Goal: Transaction & Acquisition: Purchase product/service

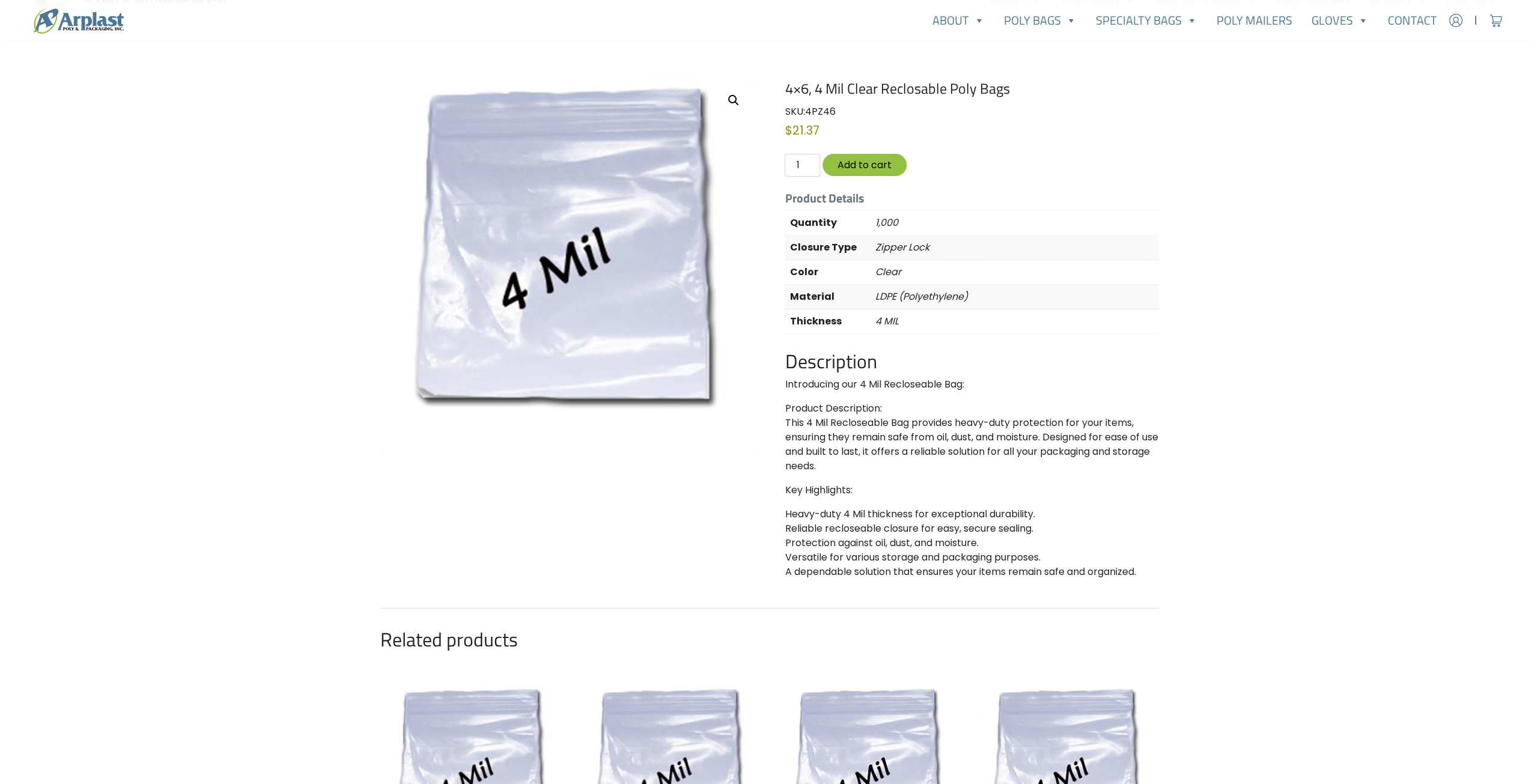
scroll to position [61, 0]
click at [864, 163] on button "Add to cart" at bounding box center [860, 166] width 84 height 22
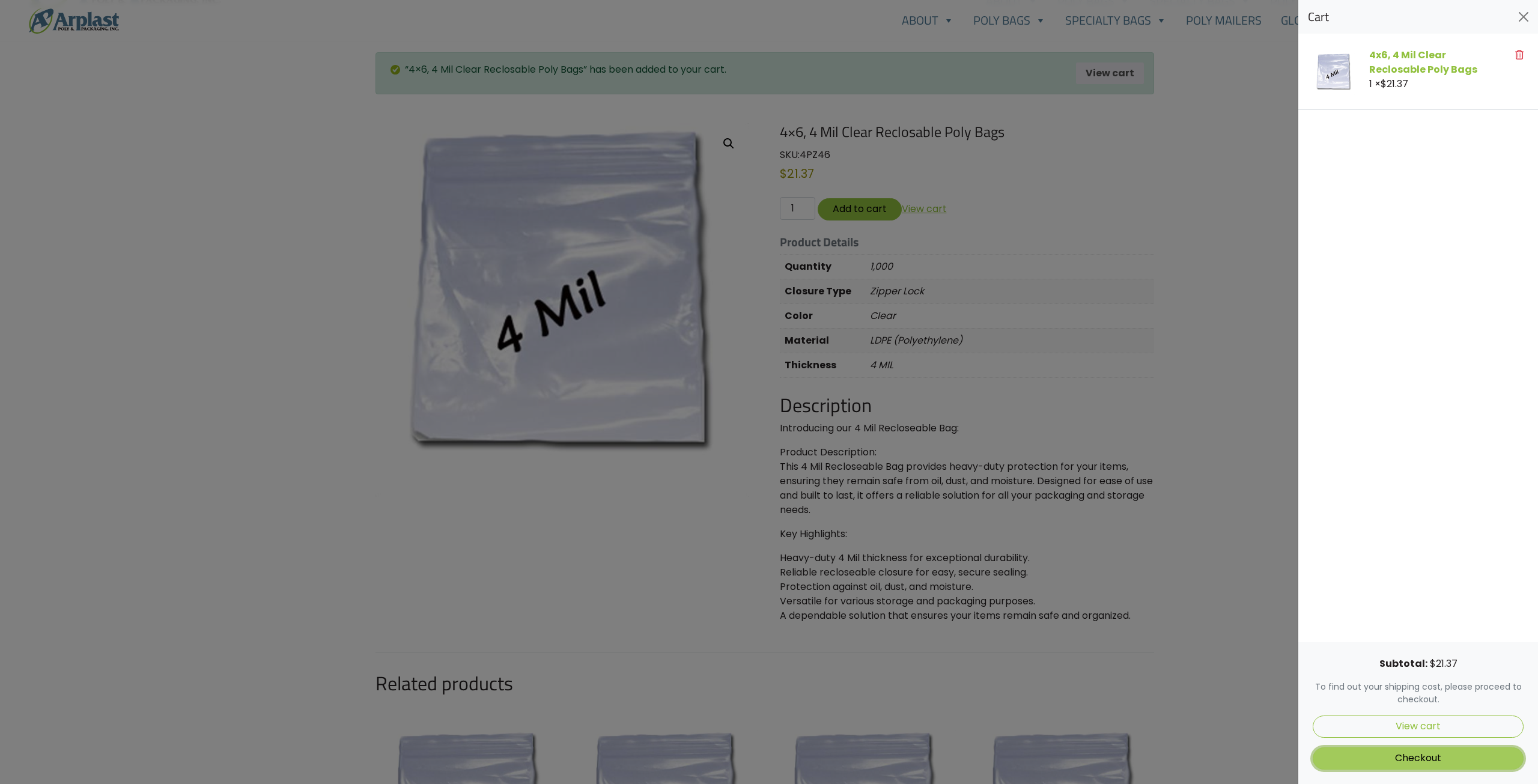
click at [1437, 756] on link "Checkout" at bounding box center [1418, 758] width 211 height 22
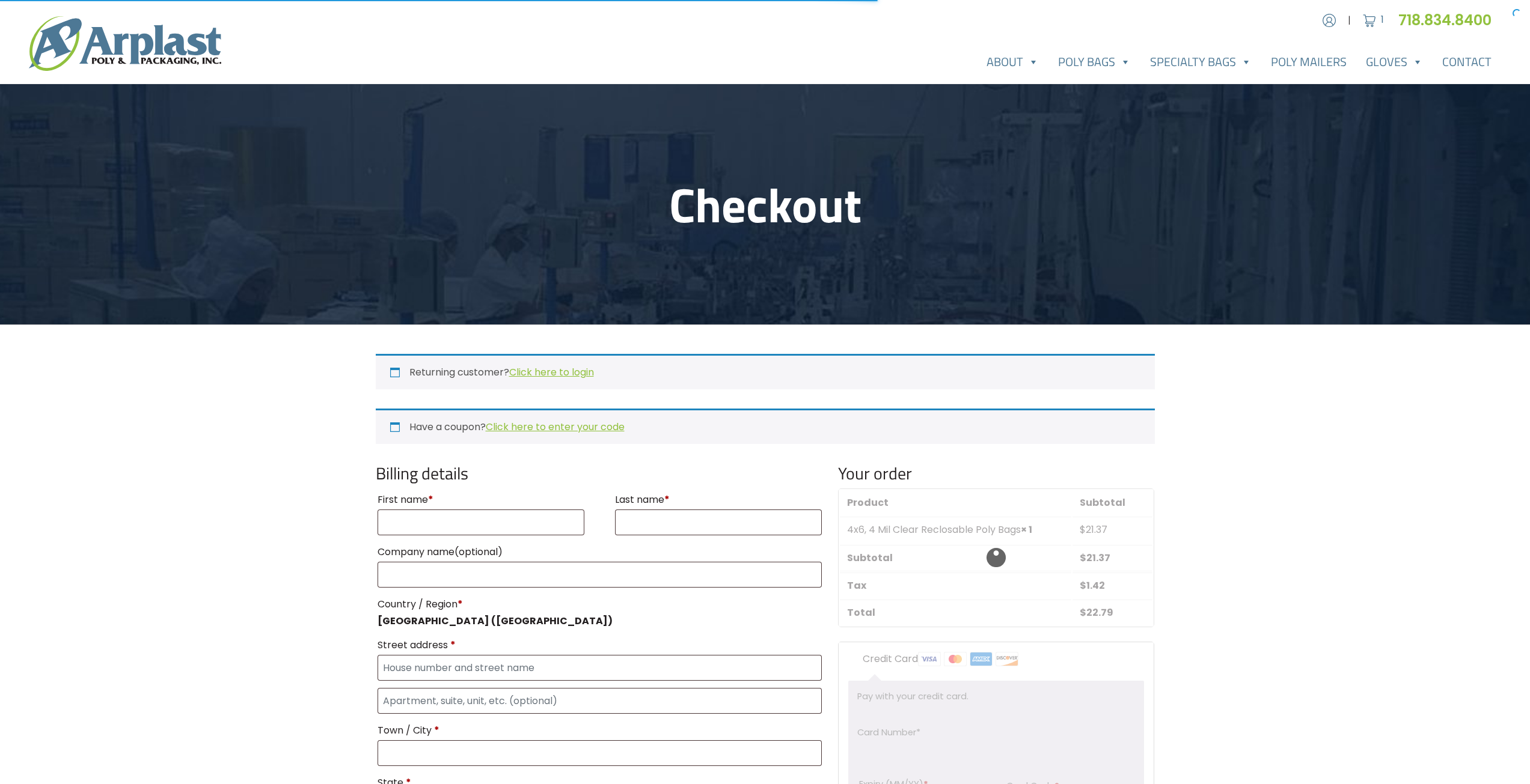
select select "NJ"
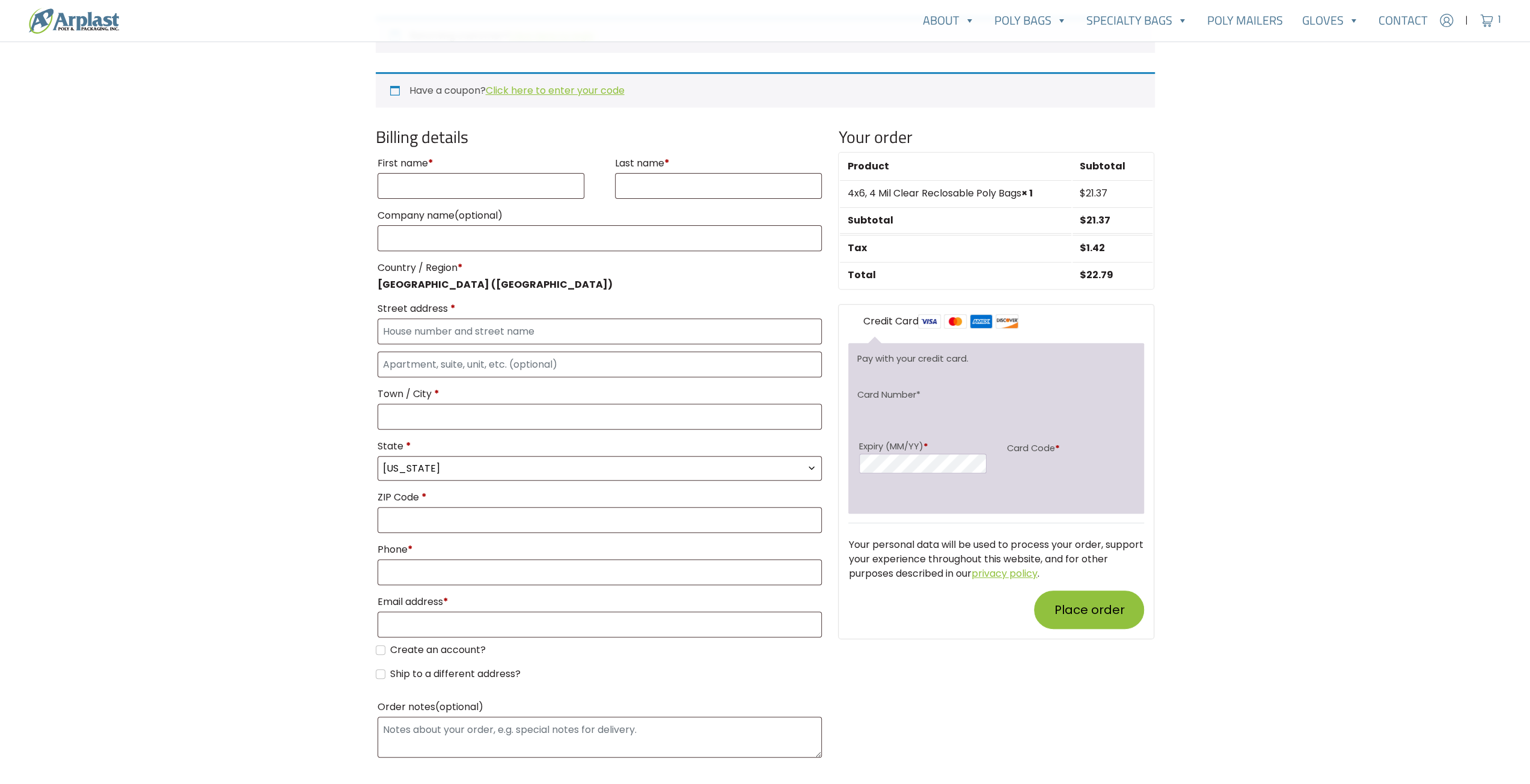
scroll to position [345, 0]
